Goal: Task Accomplishment & Management: Manage account settings

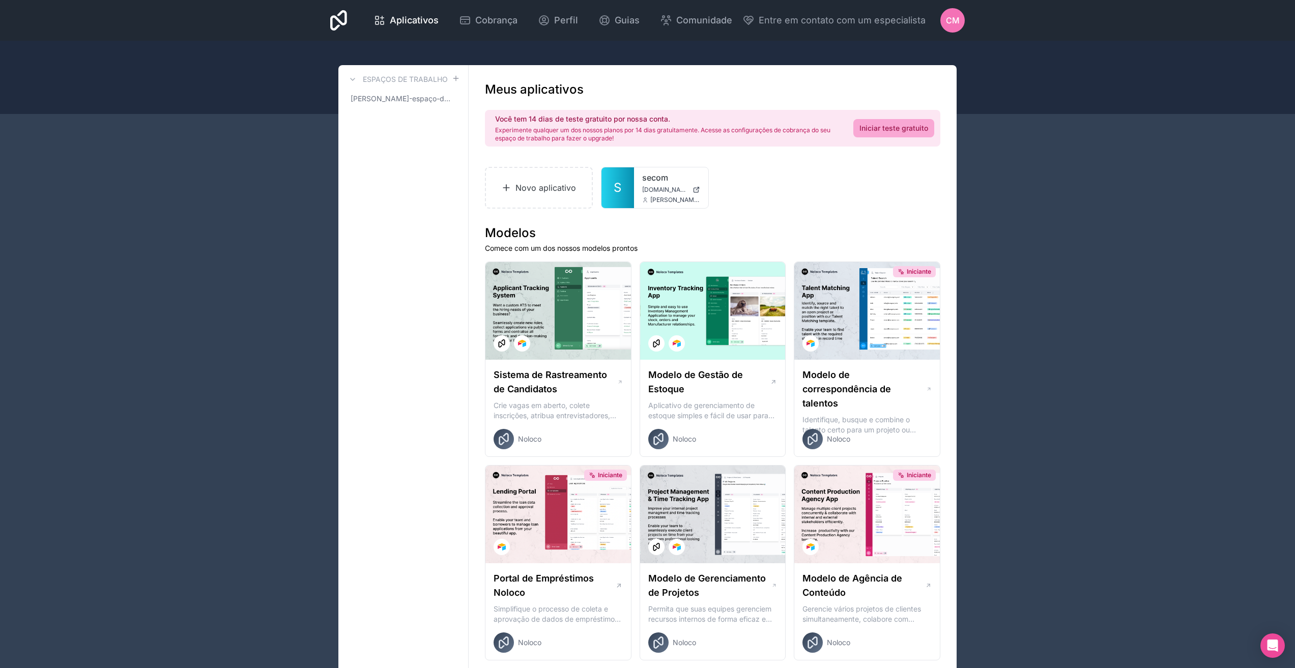
click at [405, 105] on link "[PERSON_NAME]-espaço-de-trabalho" at bounding box center [402, 99] width 113 height 18
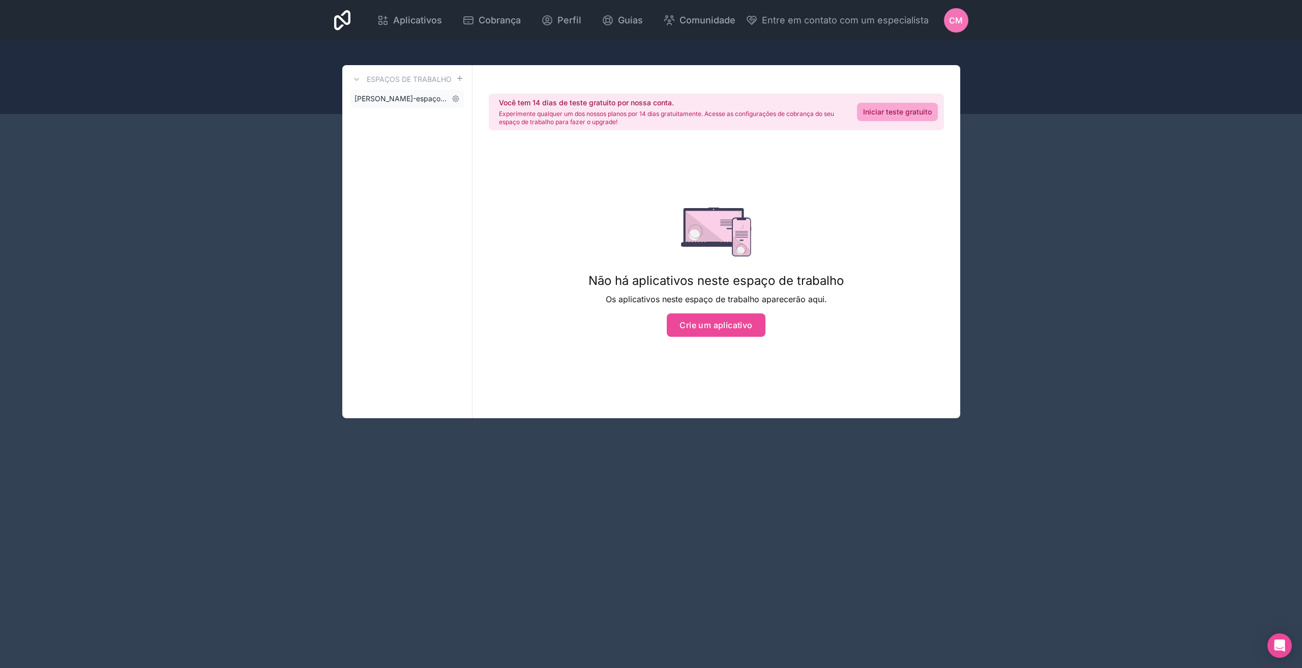
click at [425, 104] on link "[PERSON_NAME]-espaço-de-trabalho" at bounding box center [406, 99] width 113 height 18
click at [958, 21] on font "CM" at bounding box center [956, 20] width 14 height 10
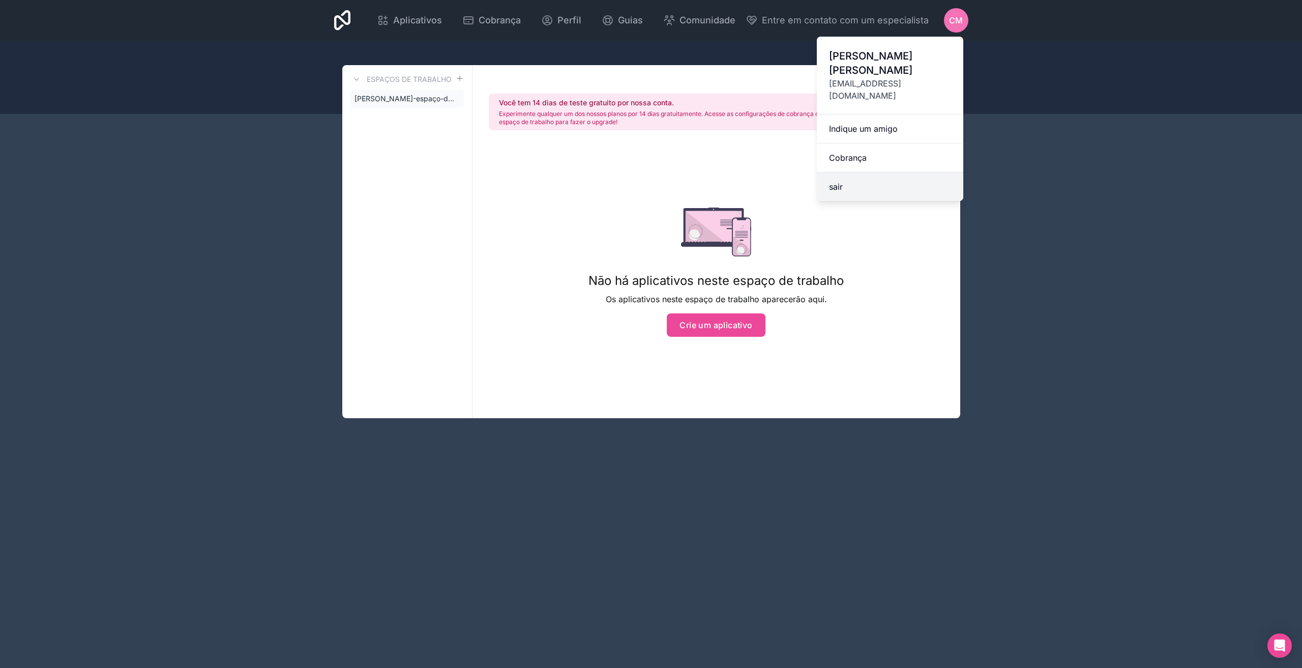
click at [841, 182] on font "sair" at bounding box center [836, 187] width 14 height 10
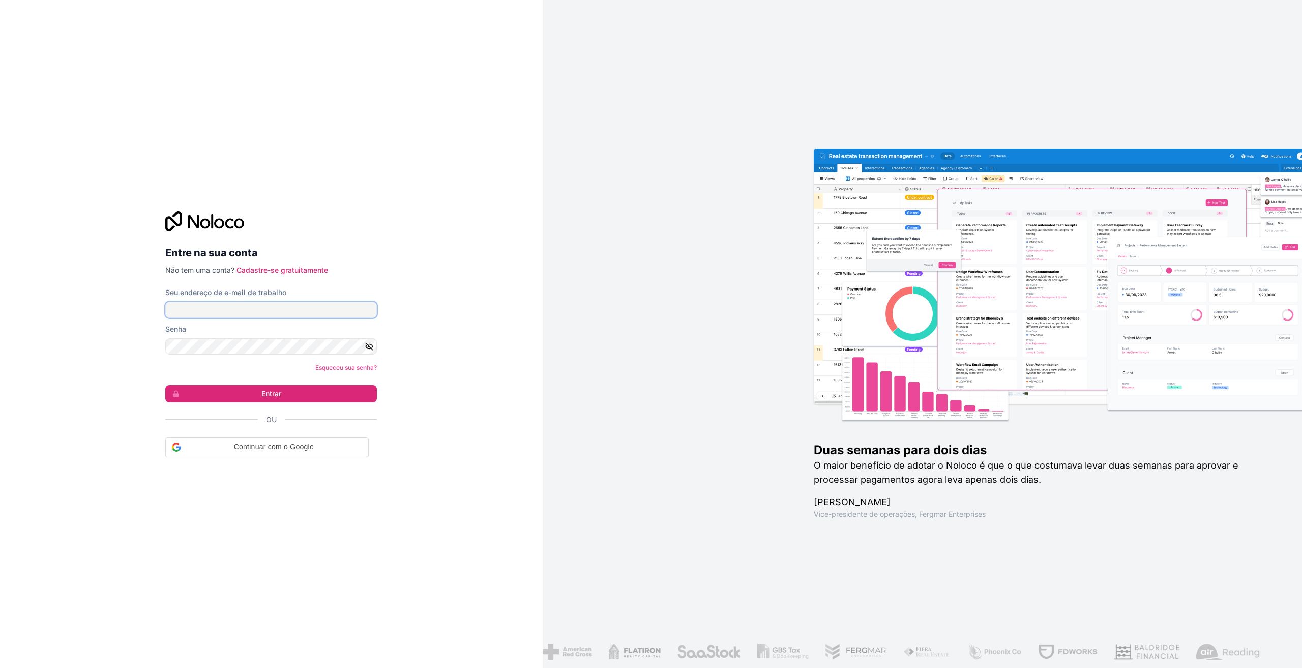
type input "**********"
click at [222, 395] on button "Entrar" at bounding box center [271, 392] width 212 height 17
